Goal: Answer question/provide support: Share knowledge or assist other users

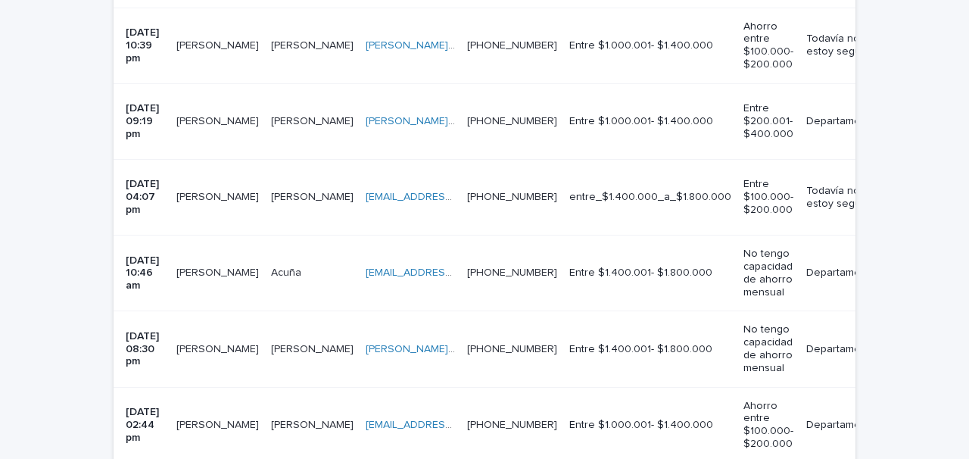
scroll to position [1652, 0]
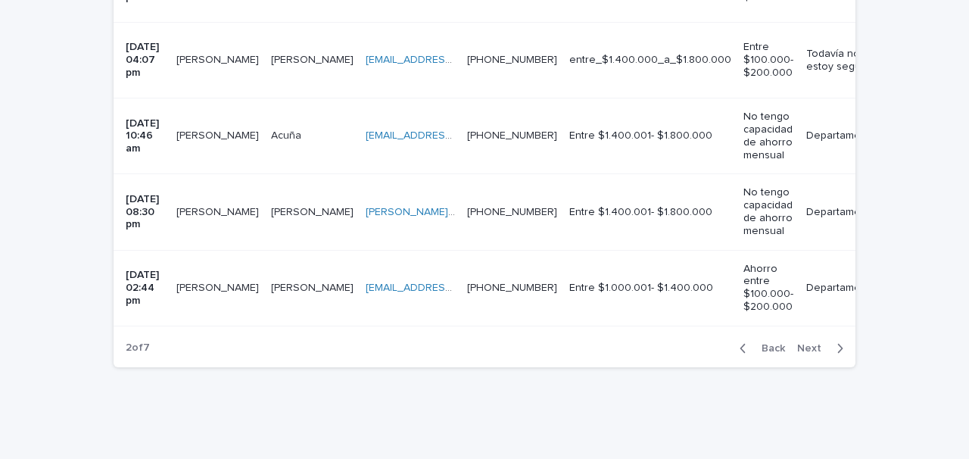
click at [775, 343] on span "Back" at bounding box center [769, 348] width 33 height 11
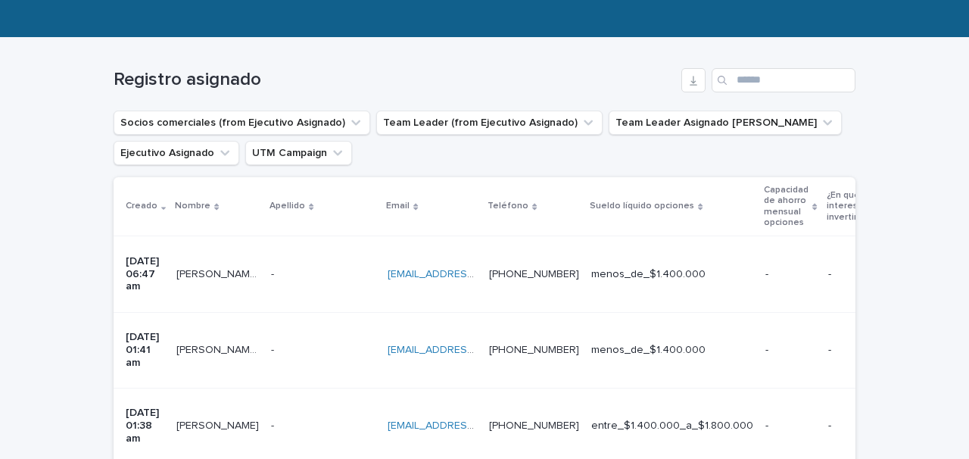
scroll to position [242, 0]
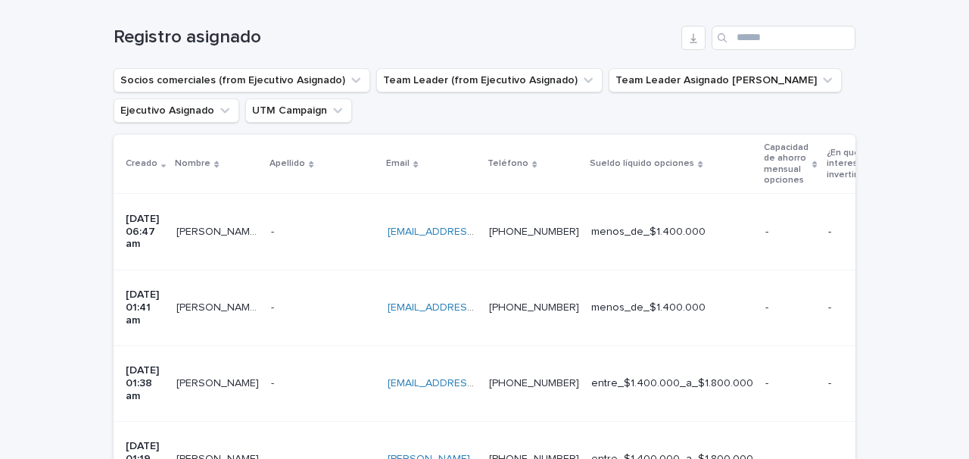
click at [272, 223] on p "-" at bounding box center [274, 231] width 6 height 16
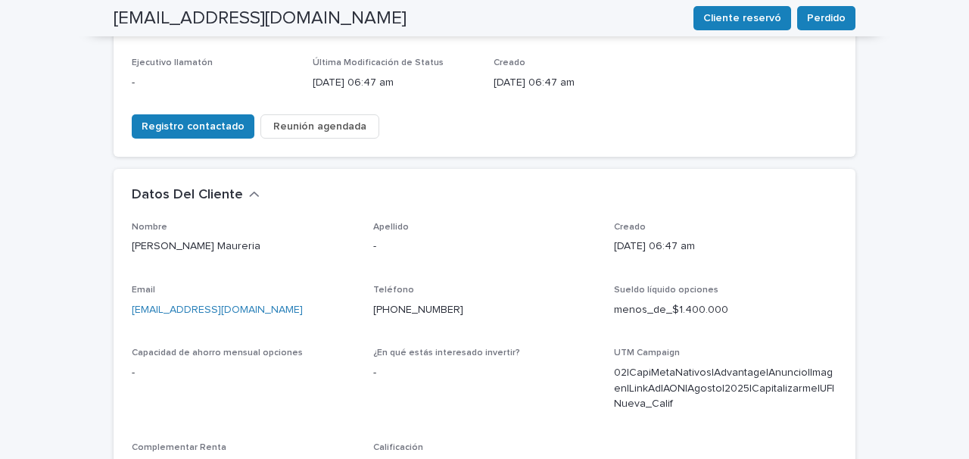
scroll to position [504, 0]
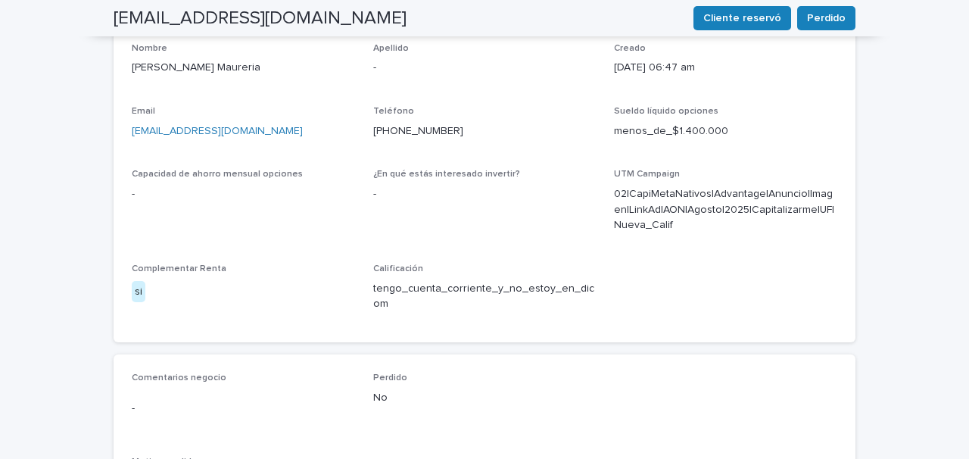
click at [229, 390] on div "-" at bounding box center [243, 408] width 223 height 37
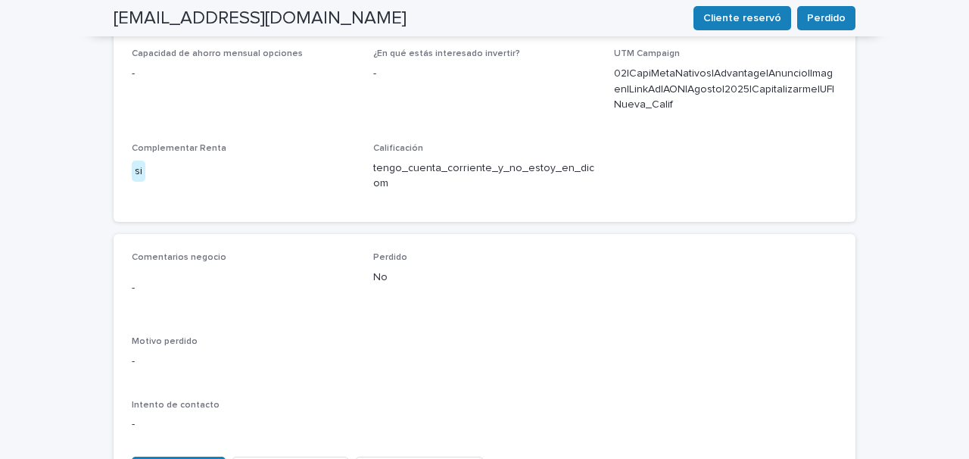
scroll to position [626, 0]
click at [183, 458] on span "Observaciones" at bounding box center [179, 467] width 74 height 15
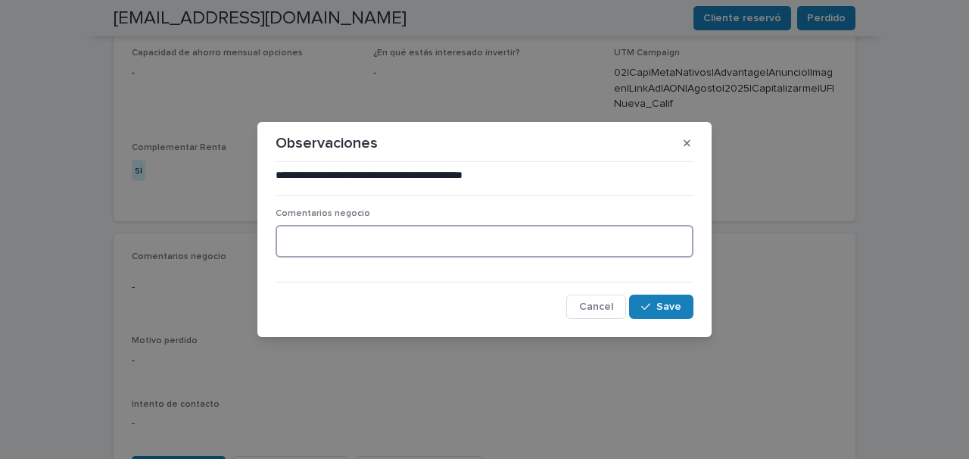
click at [304, 235] on textarea at bounding box center [485, 241] width 418 height 33
click at [591, 304] on span "Cancel" at bounding box center [596, 306] width 34 height 11
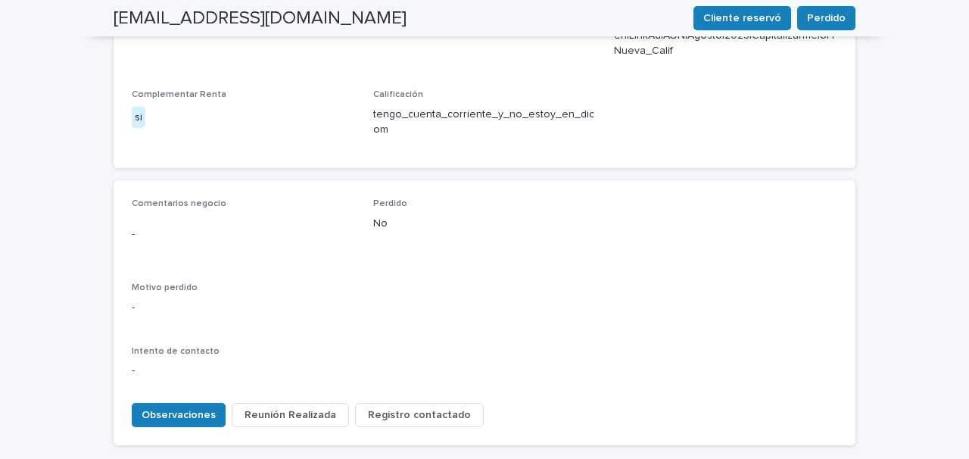
scroll to position [681, 0]
click at [182, 405] on span "Observaciones" at bounding box center [179, 412] width 74 height 15
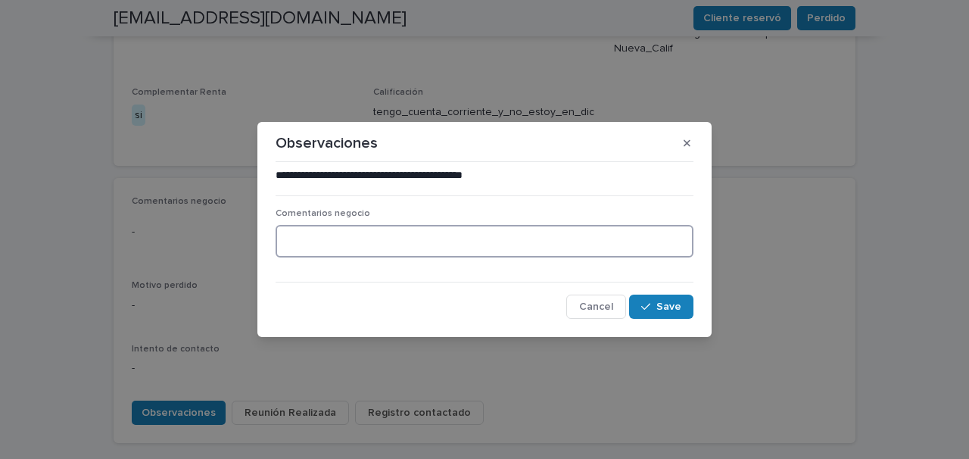
click at [286, 239] on textarea at bounding box center [485, 241] width 418 height 33
click at [688, 142] on icon "button" at bounding box center [687, 142] width 7 height 7
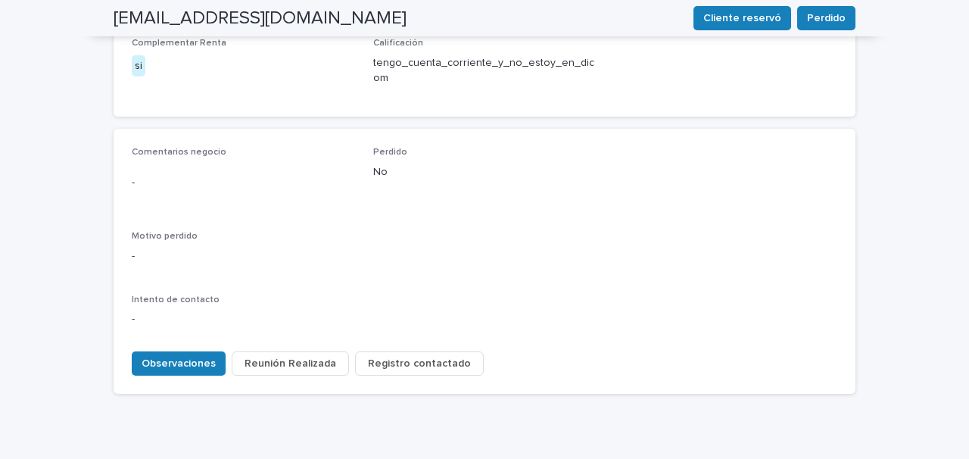
scroll to position [738, 0]
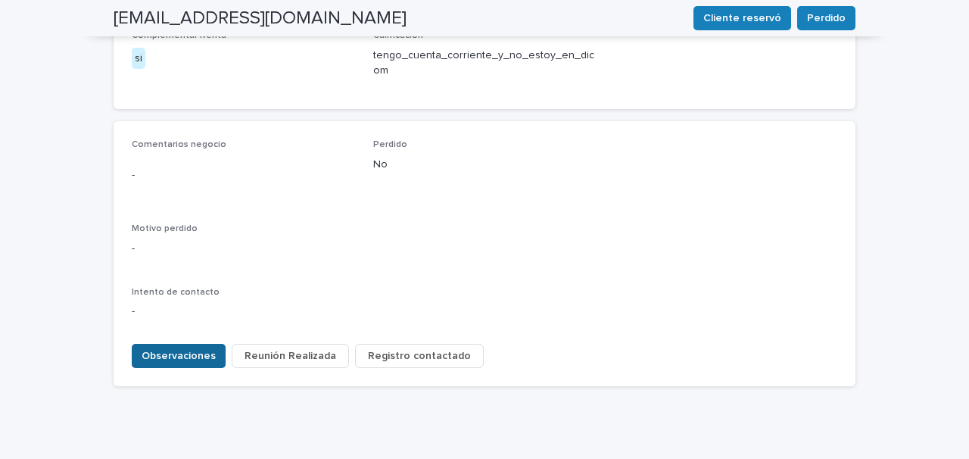
click at [171, 348] on span "Observaciones" at bounding box center [179, 355] width 74 height 15
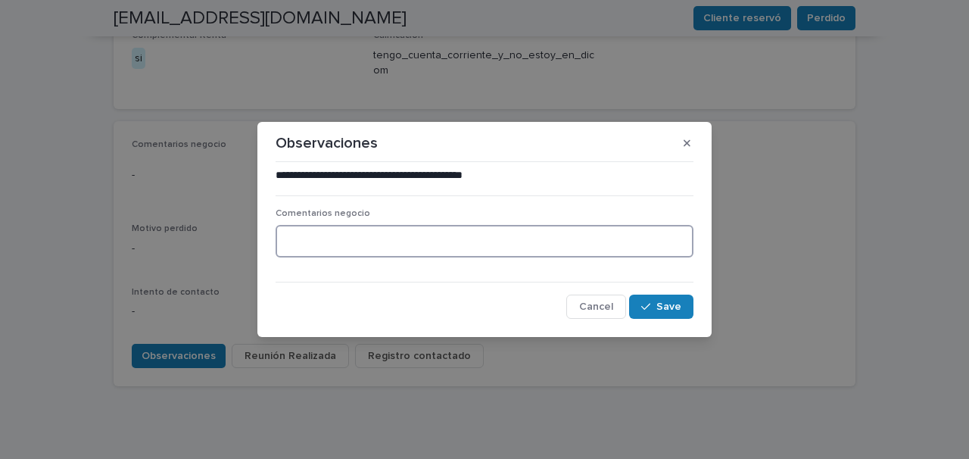
click at [310, 251] on textarea at bounding box center [485, 241] width 418 height 33
click at [287, 242] on textarea "**********" at bounding box center [485, 241] width 418 height 33
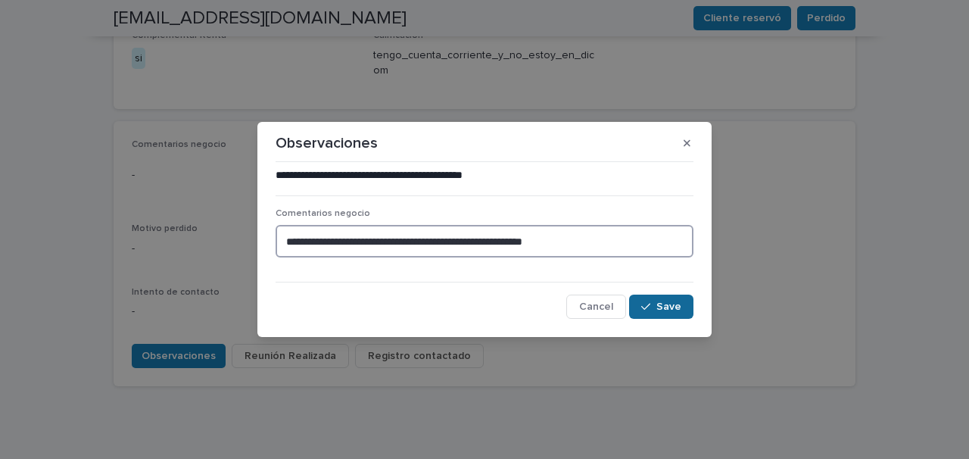
type textarea "**********"
click at [667, 304] on span "Save" at bounding box center [669, 306] width 25 height 11
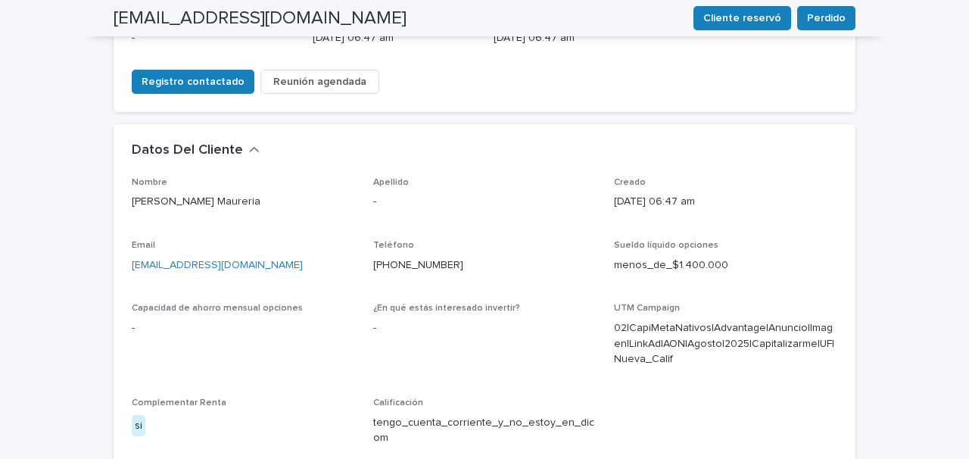
scroll to position [0, 0]
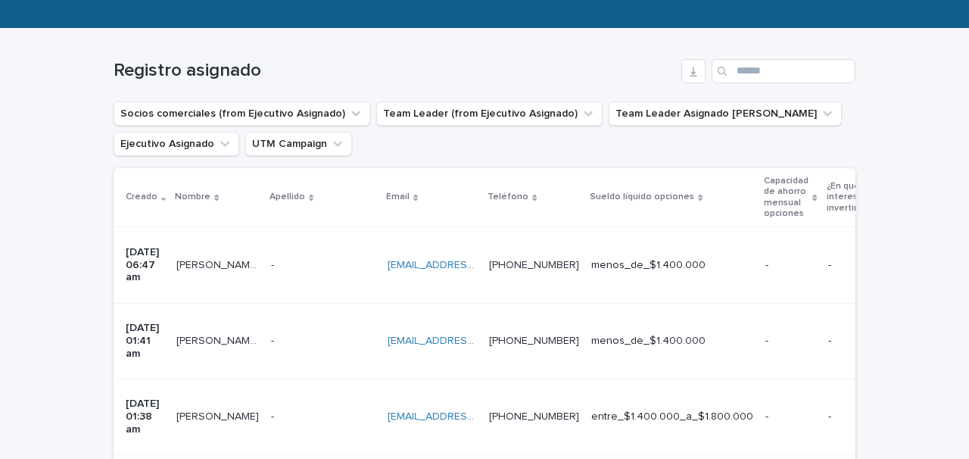
scroll to position [263, 0]
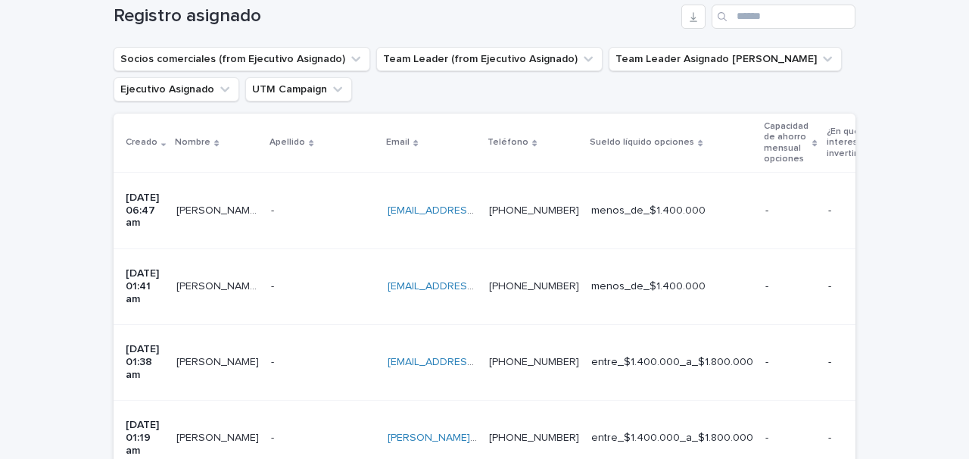
click at [316, 274] on div "- -" at bounding box center [323, 286] width 105 height 25
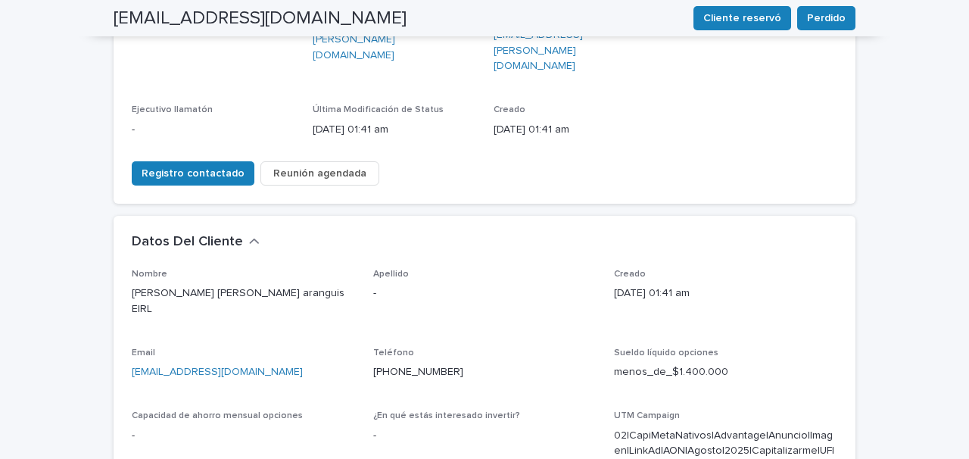
scroll to position [284, 0]
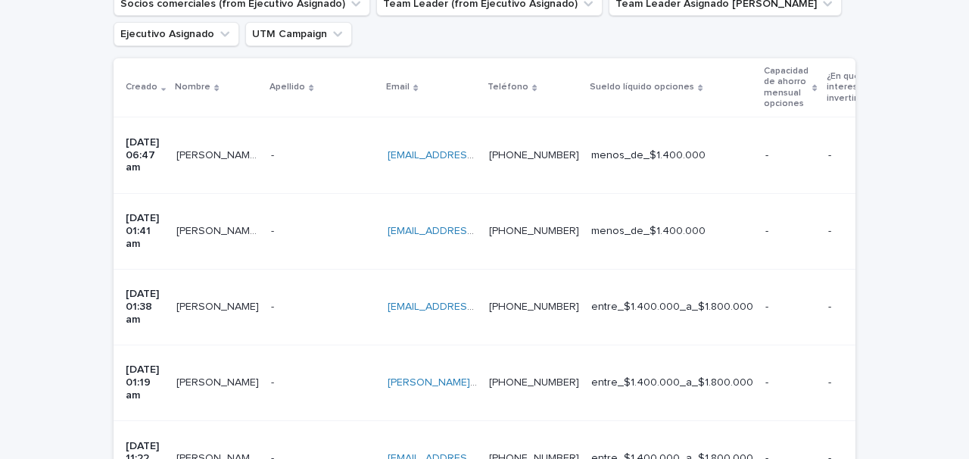
scroll to position [296, 0]
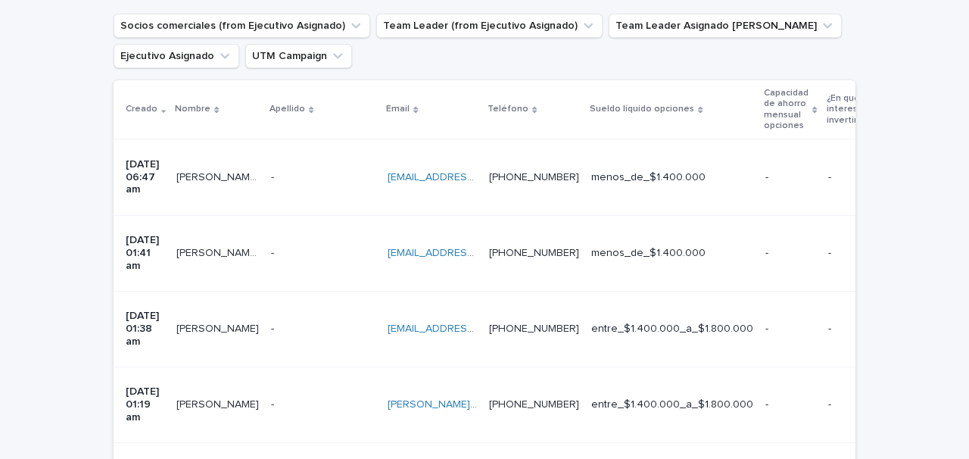
click at [317, 241] on div "- -" at bounding box center [323, 253] width 105 height 25
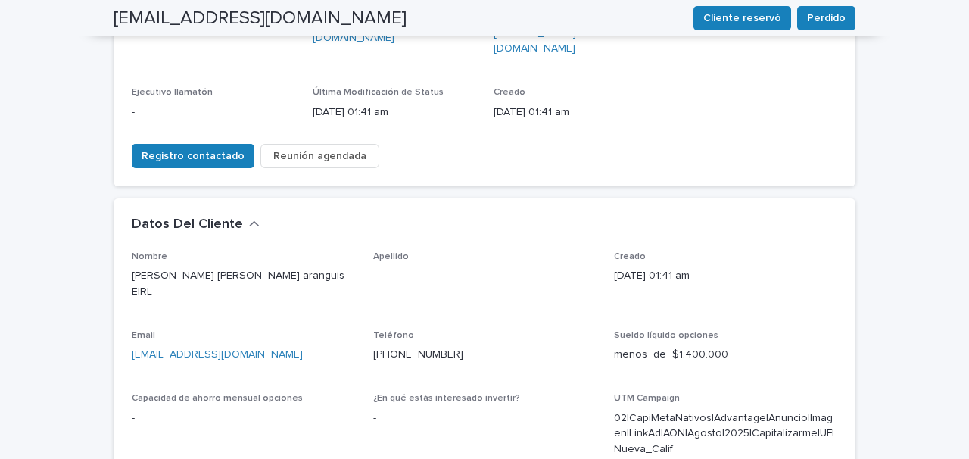
scroll to position [298, 0]
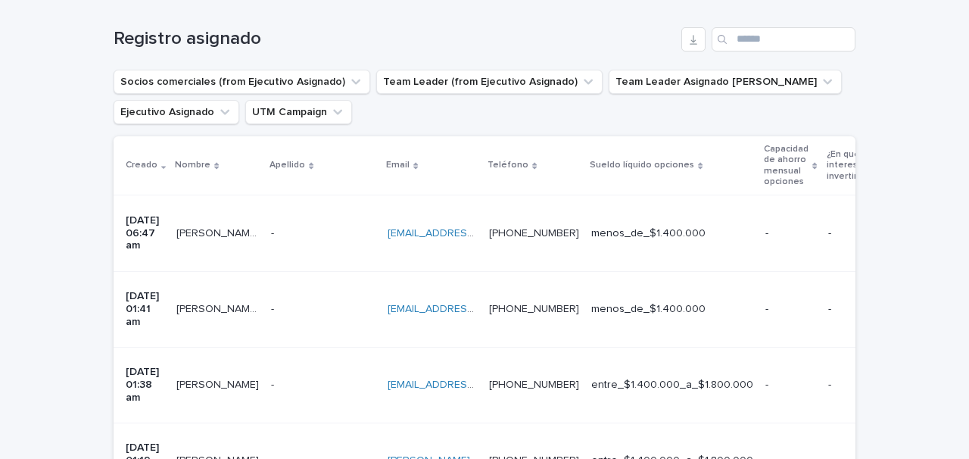
scroll to position [251, 0]
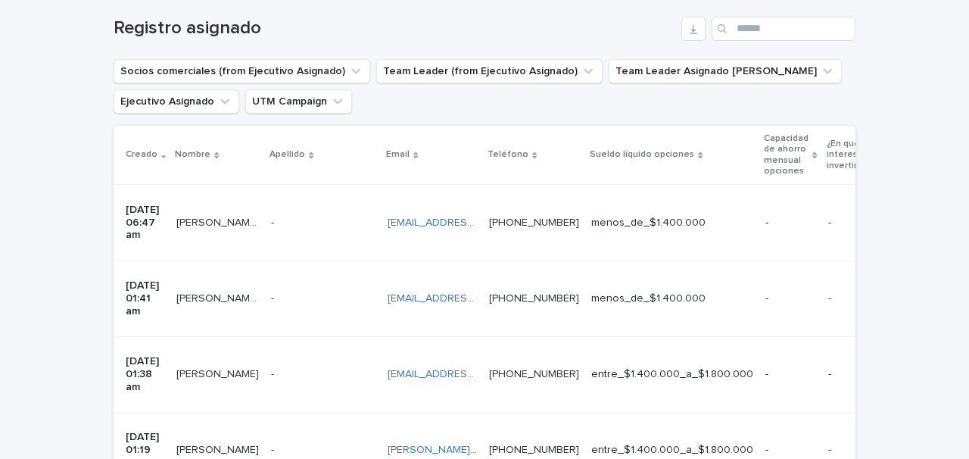
click at [329, 286] on div "- -" at bounding box center [323, 298] width 105 height 25
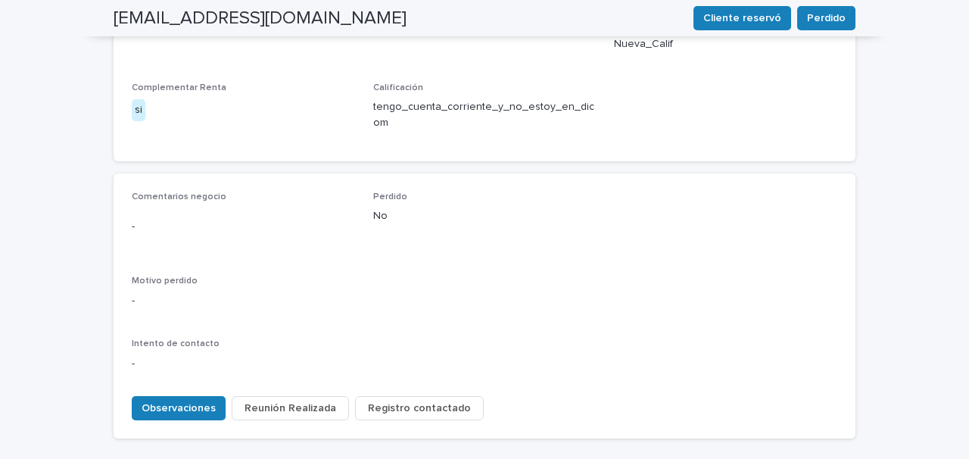
scroll to position [694, 0]
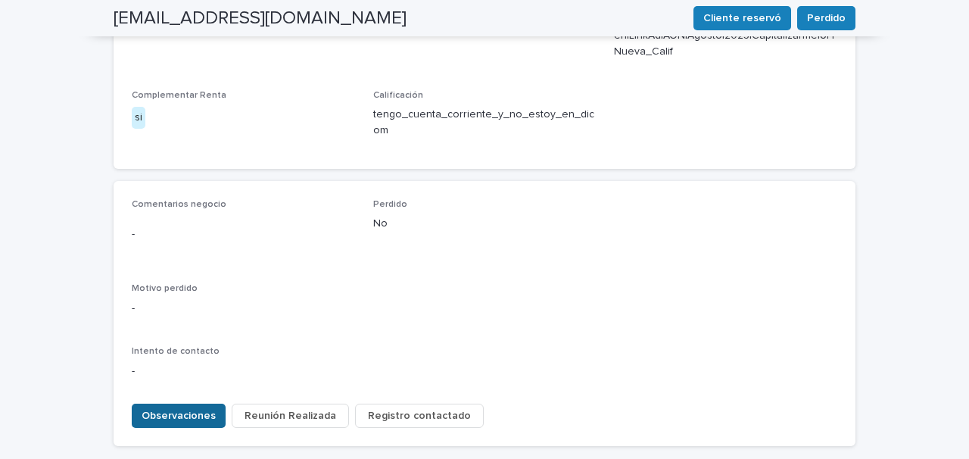
click at [171, 408] on span "Observaciones" at bounding box center [179, 415] width 74 height 15
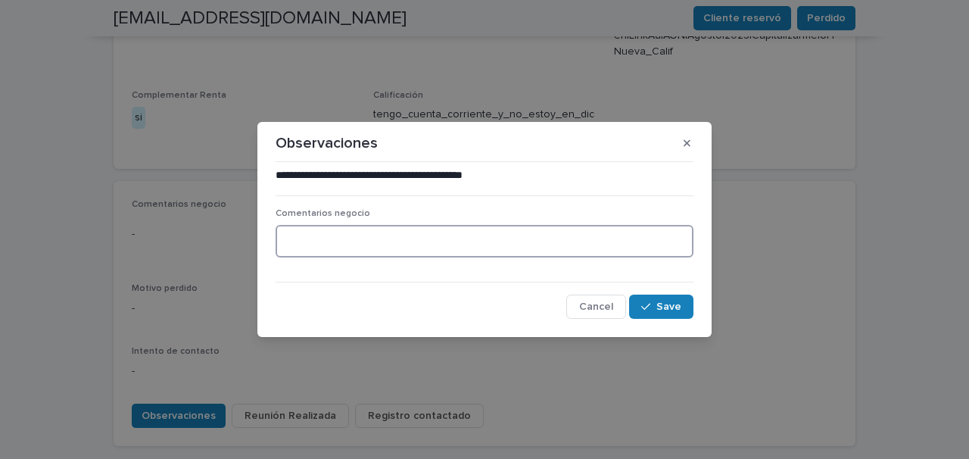
click at [298, 248] on textarea at bounding box center [485, 241] width 418 height 33
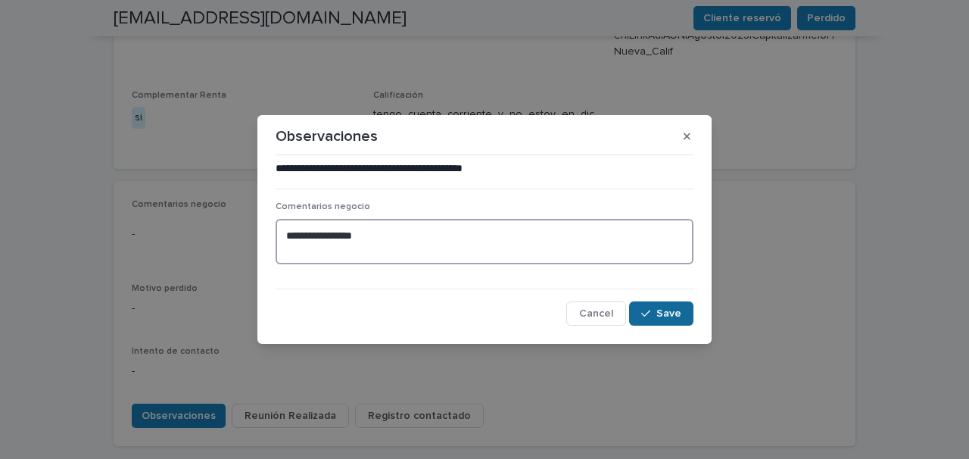
type textarea "**********"
click at [658, 314] on span "Save" at bounding box center [669, 313] width 25 height 11
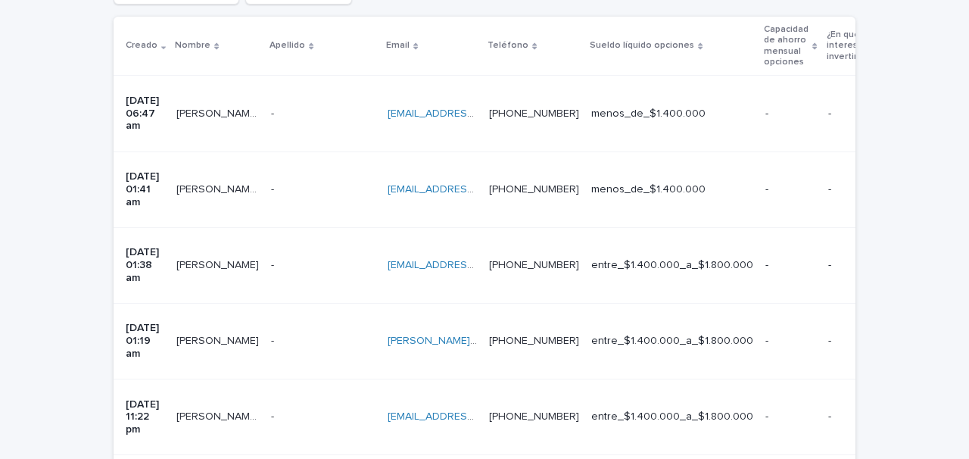
scroll to position [364, 0]
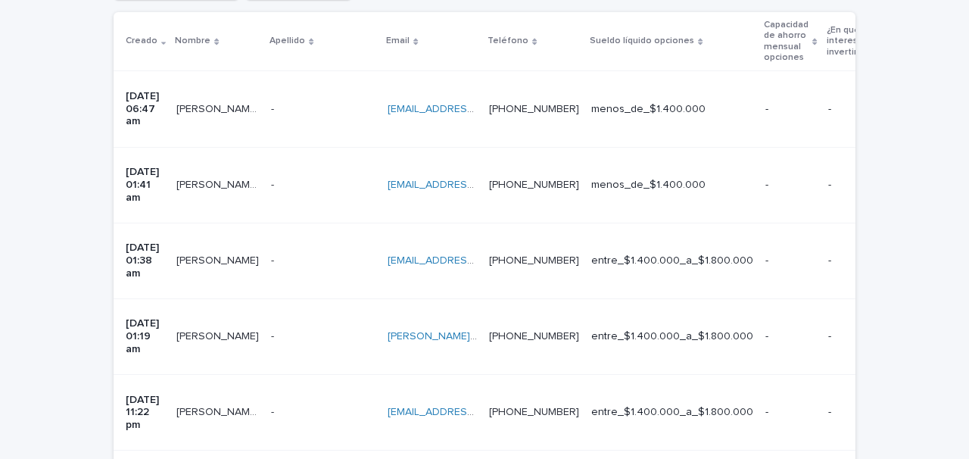
click at [307, 254] on p at bounding box center [323, 260] width 105 height 13
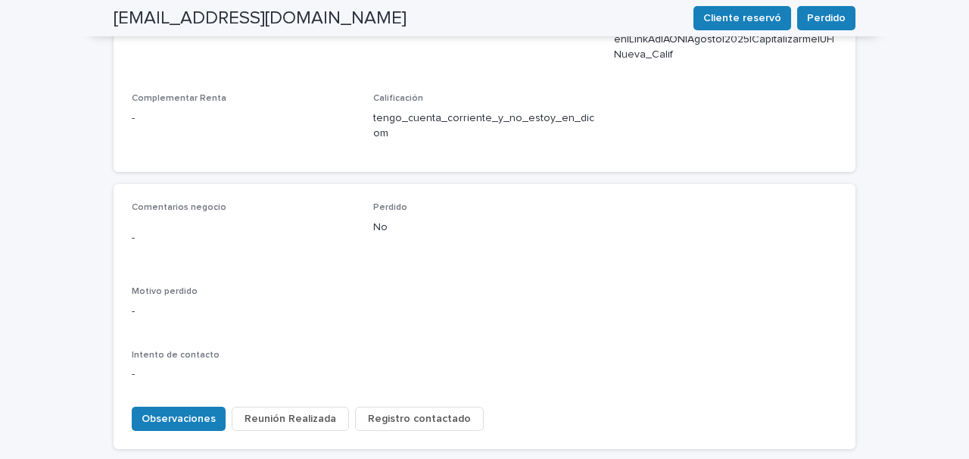
scroll to position [679, 0]
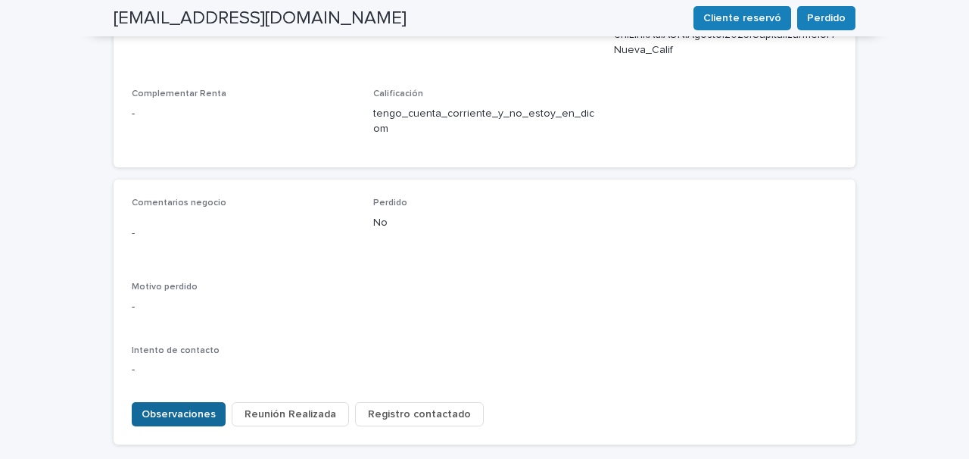
click at [176, 407] on span "Observaciones" at bounding box center [179, 414] width 74 height 15
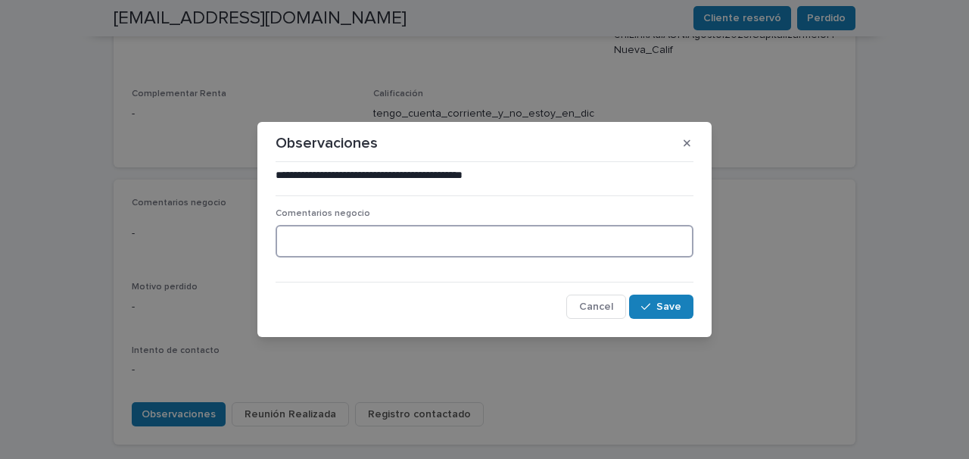
click at [332, 252] on textarea at bounding box center [485, 241] width 418 height 33
click at [288, 242] on textarea "**********" at bounding box center [485, 241] width 418 height 33
click at [623, 245] on textarea "**********" at bounding box center [485, 241] width 418 height 33
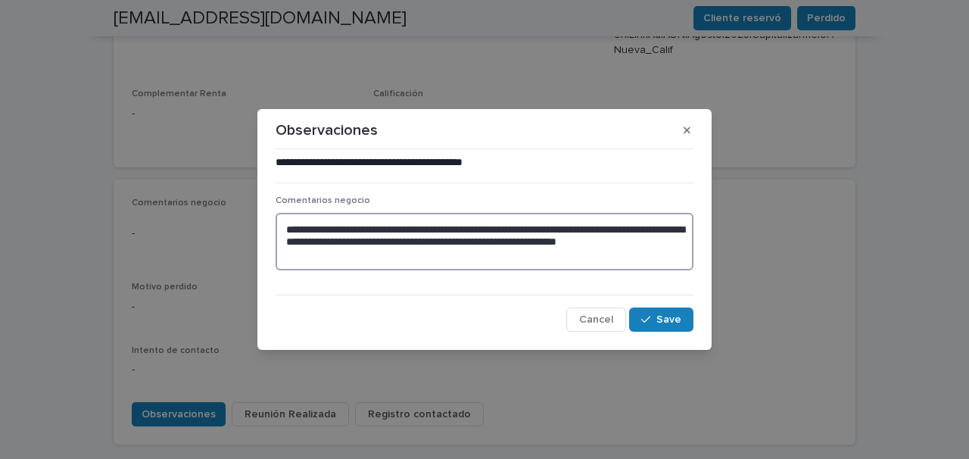
click at [495, 254] on textarea "**********" at bounding box center [485, 242] width 418 height 58
click at [562, 232] on textarea "**********" at bounding box center [485, 242] width 418 height 58
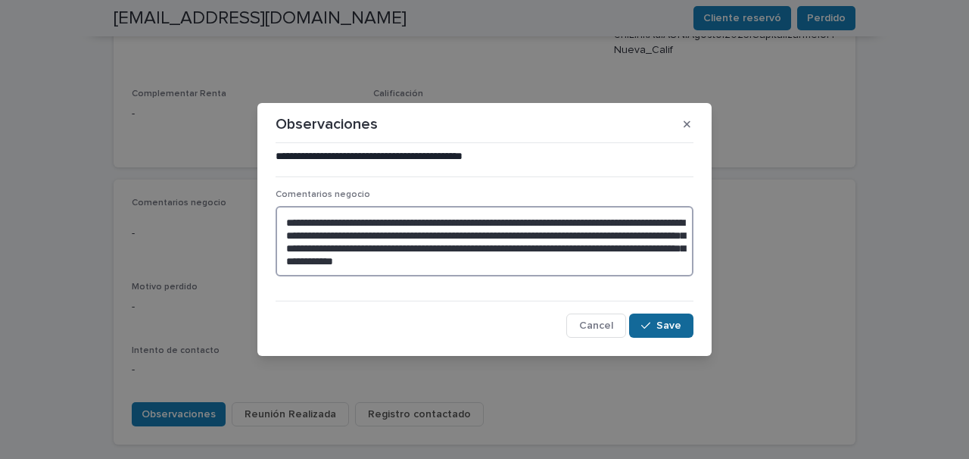
type textarea "**********"
click at [662, 325] on span "Save" at bounding box center [669, 325] width 25 height 11
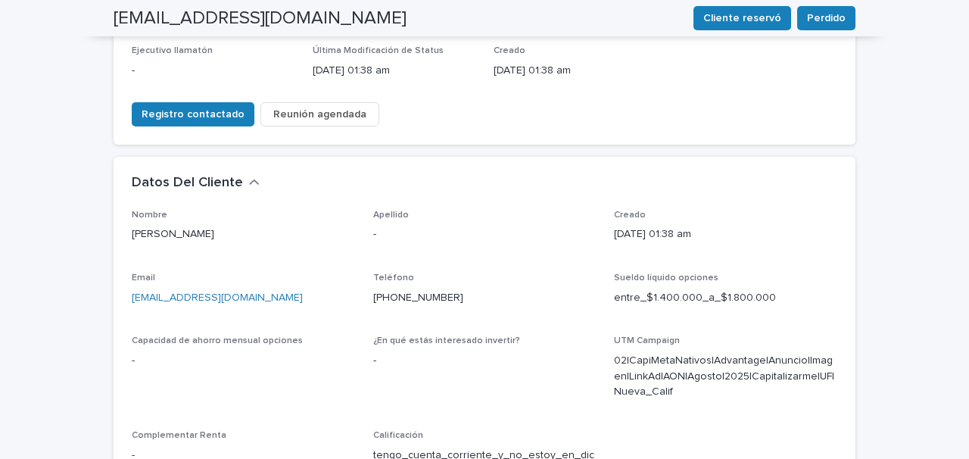
scroll to position [324, 0]
